Goal: Complete application form

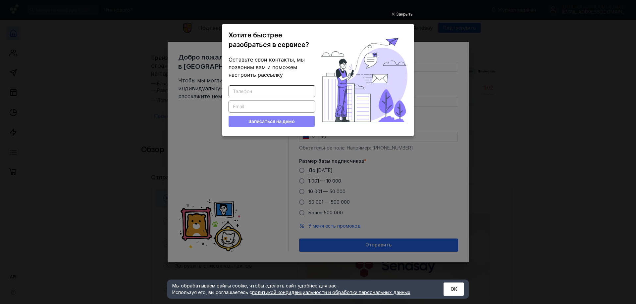
click at [404, 10] on div "Закрыть Хотите быстрее разобраться в сервисе? Оставьте свои контакты, мы позвон…" at bounding box center [318, 145] width 199 height 288
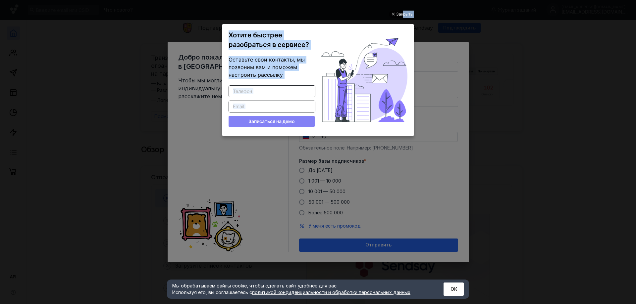
click at [406, 16] on div "Закрыть" at bounding box center [404, 14] width 17 height 7
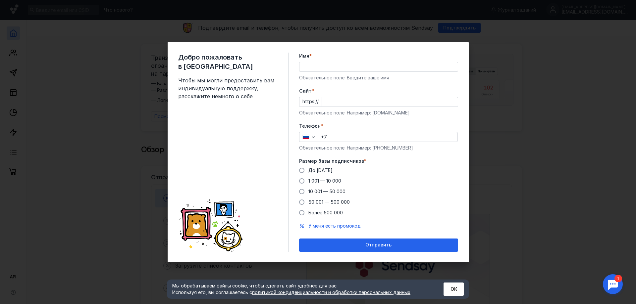
click at [546, 71] on div "Добро пожаловать в Sendsay Чтобы мы могли предоставить вам индивидуальную подде…" at bounding box center [318, 152] width 636 height 304
click at [321, 61] on div "Имя * Обязательное поле. Введите ваше имя" at bounding box center [378, 67] width 159 height 28
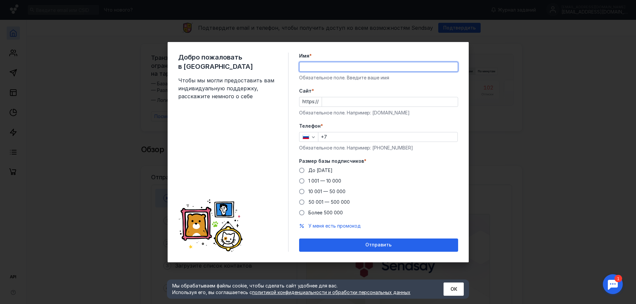
click at [323, 66] on input "Имя *" at bounding box center [379, 66] width 158 height 9
type input "Дауд"
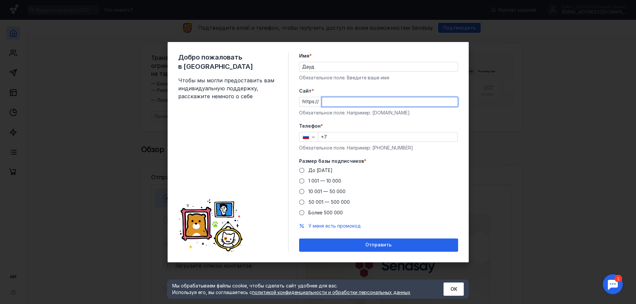
click at [339, 104] on input "Cайт *" at bounding box center [390, 101] width 136 height 9
type input "[DOMAIN_NAME]"
click at [359, 135] on input "+7" at bounding box center [387, 137] width 139 height 9
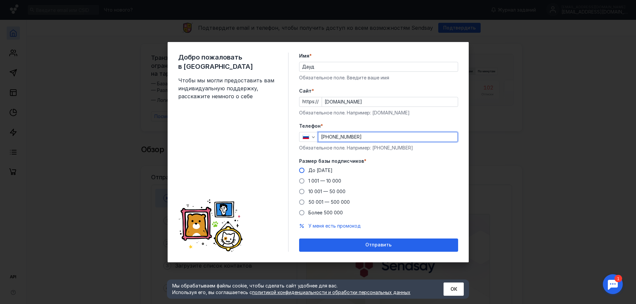
type input "[PHONE_NUMBER]"
click at [311, 172] on span "До [DATE]" at bounding box center [320, 171] width 24 height 6
click at [0, 0] on input "До [DATE]" at bounding box center [0, 0] width 0 height 0
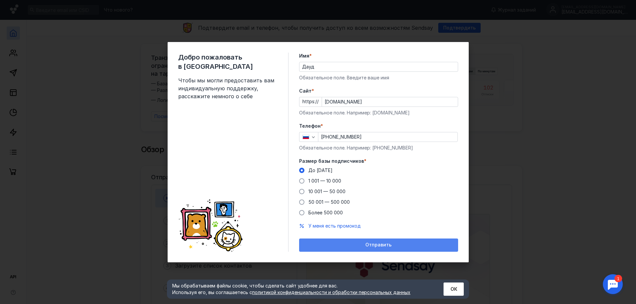
click at [384, 241] on div "Отправить" at bounding box center [378, 245] width 159 height 13
